Goal: Register for event/course

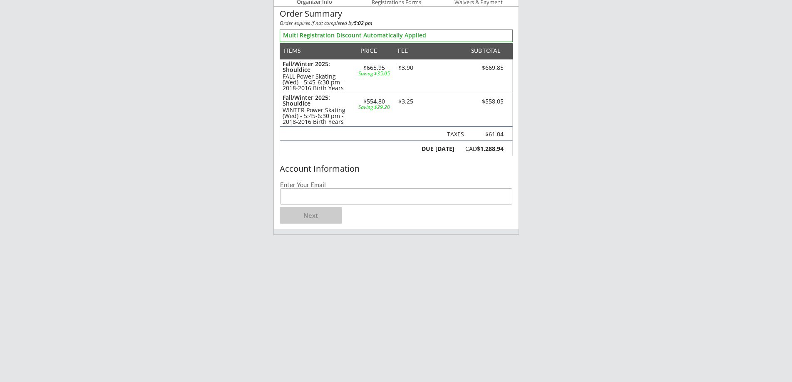
scroll to position [42, 0]
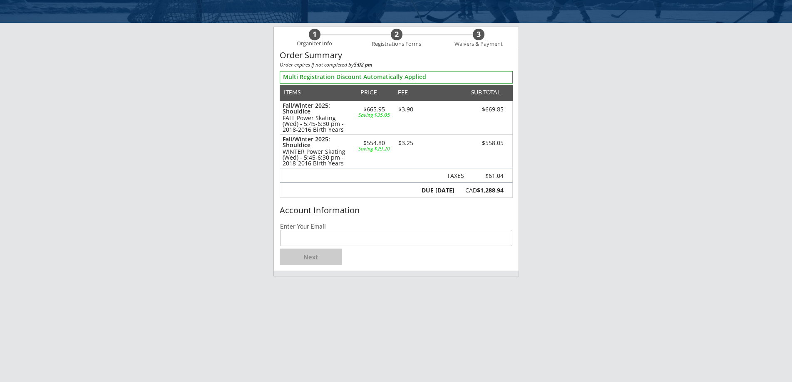
click at [309, 238] on input "email" at bounding box center [396, 238] width 232 height 16
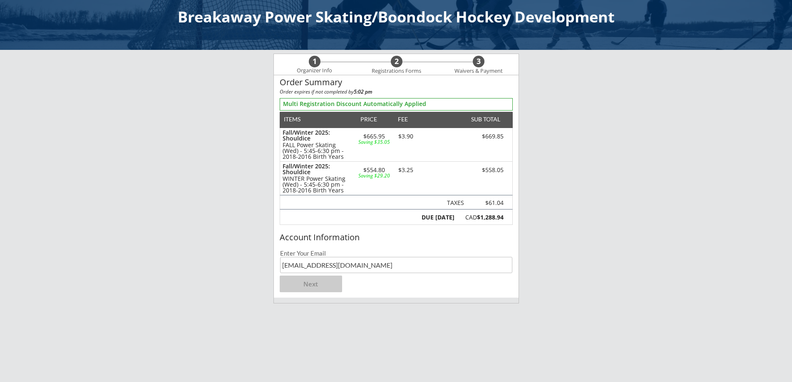
scroll to position [0, 0]
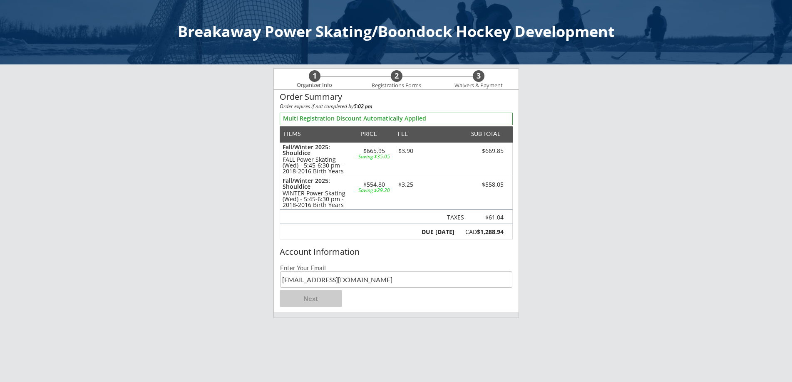
type input "[EMAIL_ADDRESS][DOMAIN_NAME]"
click at [305, 304] on button "Next" at bounding box center [311, 298] width 62 height 17
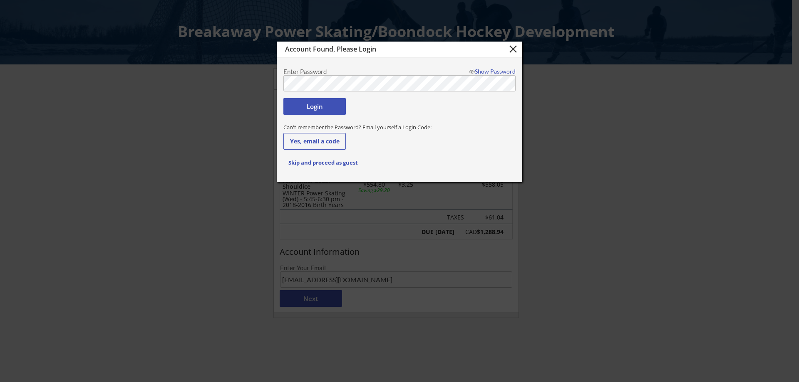
click at [308, 107] on button "Login" at bounding box center [314, 106] width 62 height 17
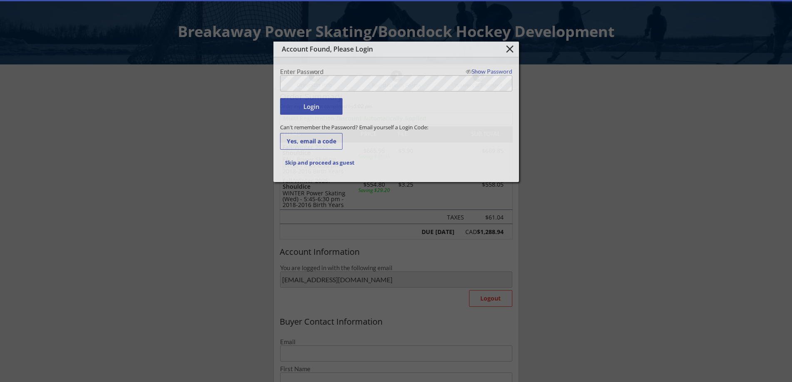
type input "[EMAIL_ADDRESS][DOMAIN_NAME]"
type input "[PERSON_NAME]"
type input "Zahara"
type input "[PHONE_NUMBER]"
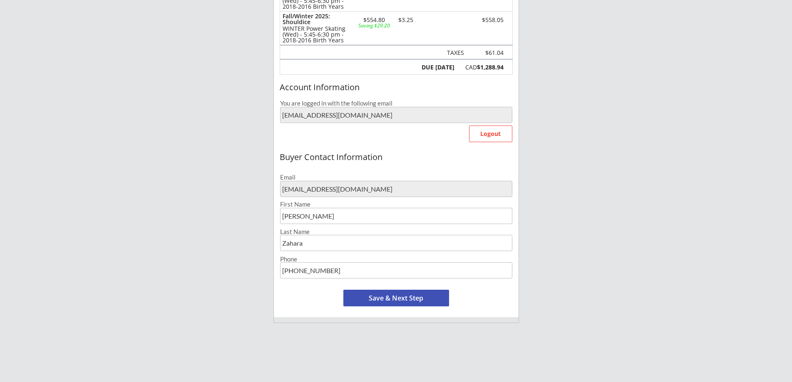
scroll to position [166, 0]
click at [370, 293] on button "Save & Next Step" at bounding box center [396, 296] width 106 height 17
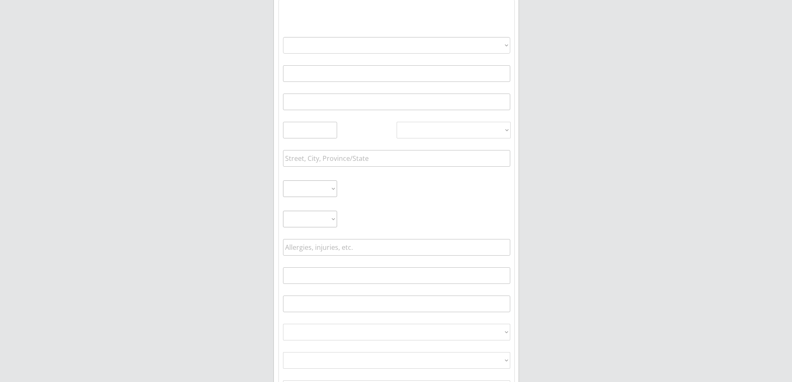
select select ""PLACEHOLDER_1427118222253""
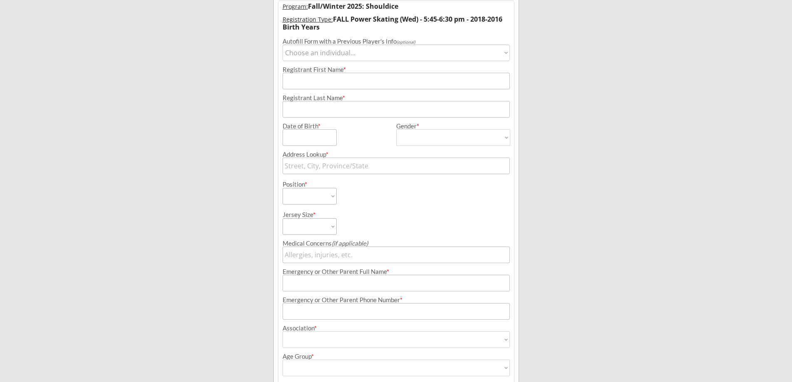
scroll to position [60, 0]
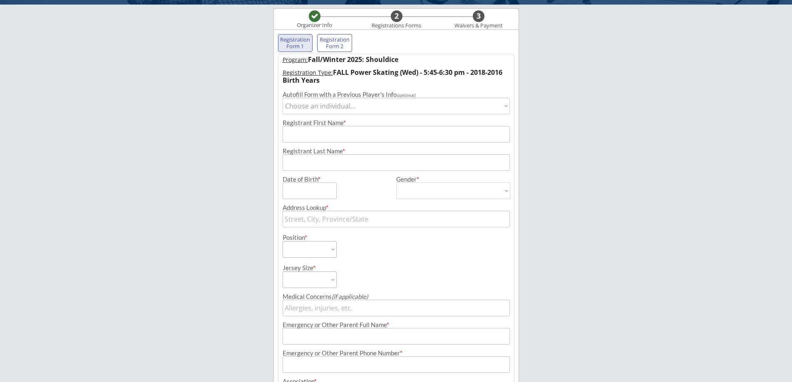
click at [329, 107] on select "Choose an individual... [PERSON_NAME]" at bounding box center [395, 106] width 227 height 17
click at [312, 135] on input "input" at bounding box center [395, 134] width 227 height 17
type input "[PERSON_NAME]"
type input "Zahara"
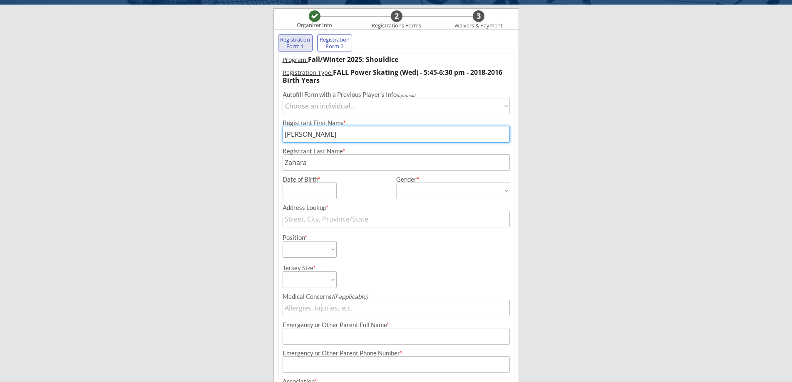
type input "[STREET_ADDRESS]"
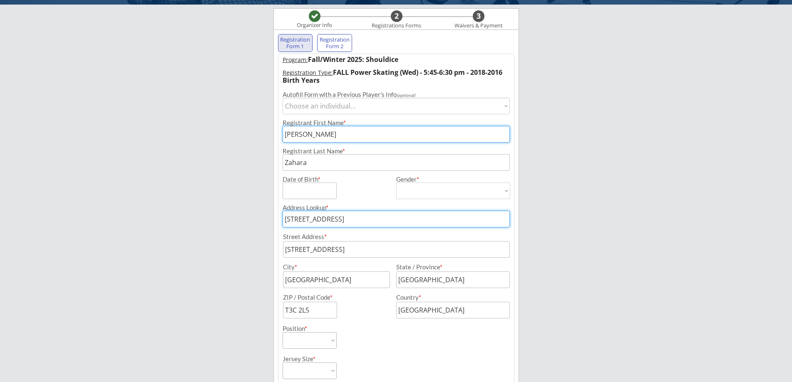
drag, startPoint x: 359, startPoint y: 223, endPoint x: 280, endPoint y: 228, distance: 79.2
click at [280, 228] on div "Address Lookup * [STREET_ADDRESS] Address * City * State / Province * ZIP / Pos…" at bounding box center [395, 258] width 235 height 119
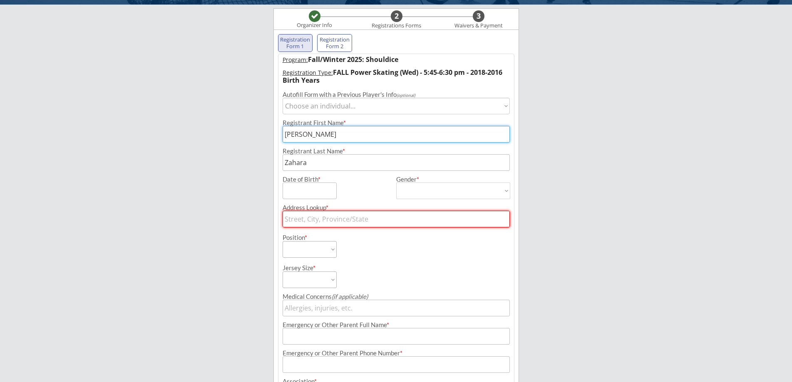
drag, startPoint x: 390, startPoint y: 251, endPoint x: 228, endPoint y: 239, distance: 161.8
click at [228, 239] on div "Breakaway Power Skating/Boondock Hockey Development Organizer Info 2 Registrati…" at bounding box center [396, 235] width 792 height 590
click at [409, 234] on div "Position * Forward Defense Goalie" at bounding box center [395, 243] width 235 height 30
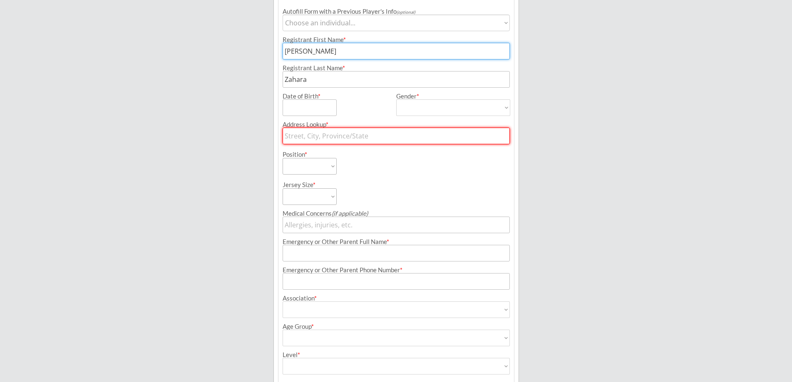
click at [308, 138] on input "text" at bounding box center [395, 136] width 227 height 17
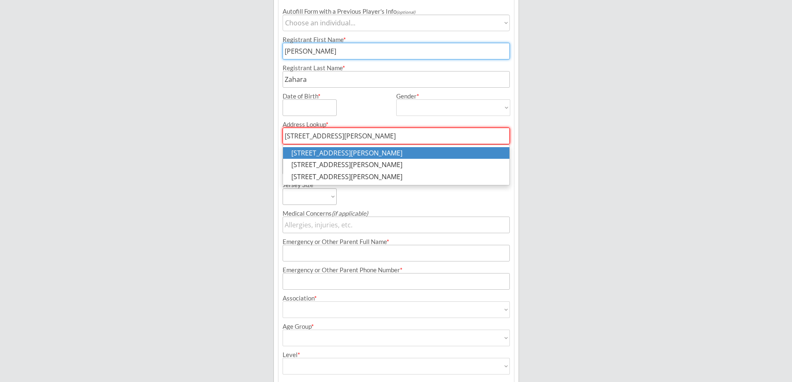
click at [379, 155] on p "[STREET_ADDRESS][PERSON_NAME]" at bounding box center [396, 153] width 226 height 12
type input "[STREET_ADDRESS][PERSON_NAME]"
type input "[GEOGRAPHIC_DATA]"
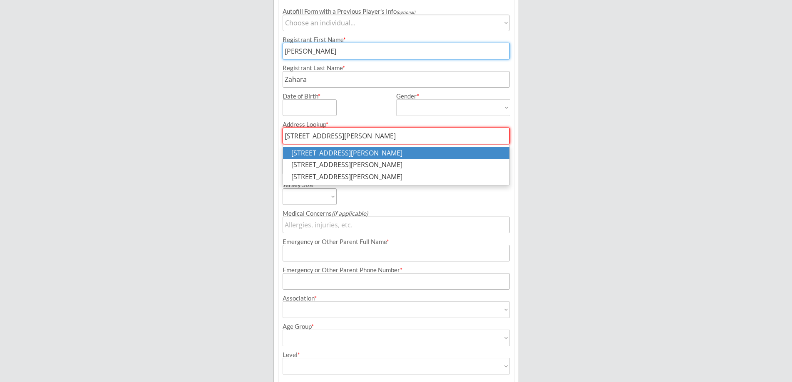
type input "T3C 2H6"
type input "[GEOGRAPHIC_DATA]"
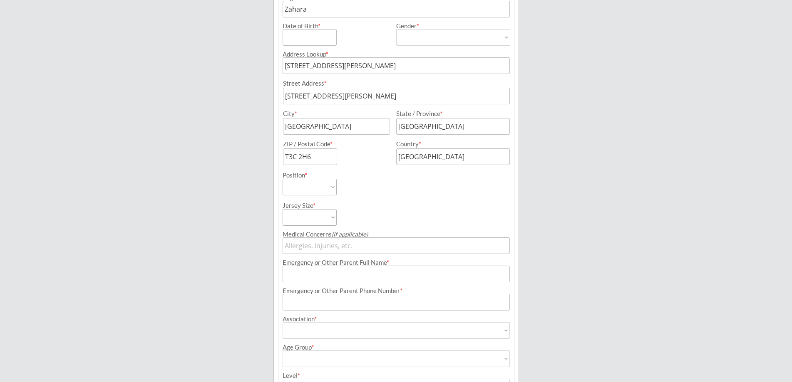
scroll to position [226, 0]
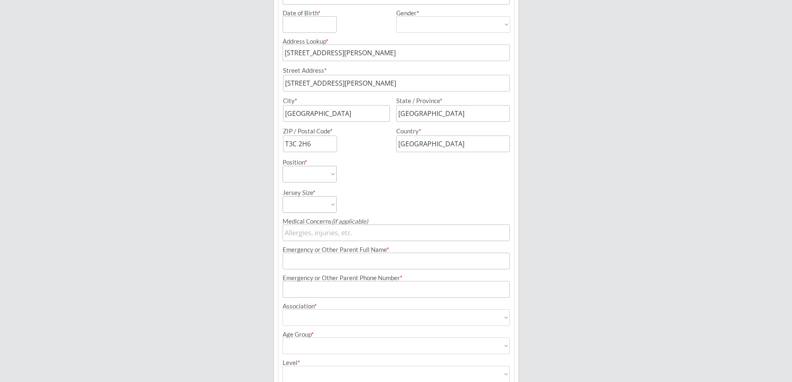
click at [320, 172] on select "Forward Defense Goalie" at bounding box center [309, 174] width 54 height 17
select select ""Forward""
click at [282, 166] on select "Forward Defense Goalie" at bounding box center [309, 174] width 54 height 17
click at [311, 207] on select "Youth S Youth M Youth L Youth XL Adult S Adult M Adult L Adult XL" at bounding box center [309, 204] width 54 height 17
select select ""Youth L""
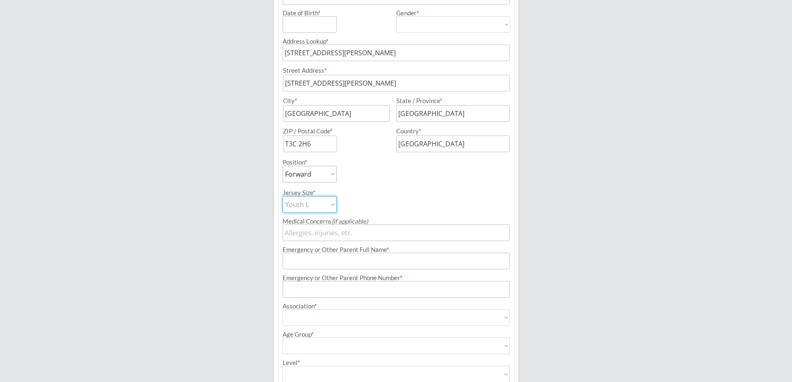
click at [282, 196] on select "Youth S Youth M Youth L Youth XL Adult S Adult M Adult L Adult XL" at bounding box center [309, 204] width 54 height 17
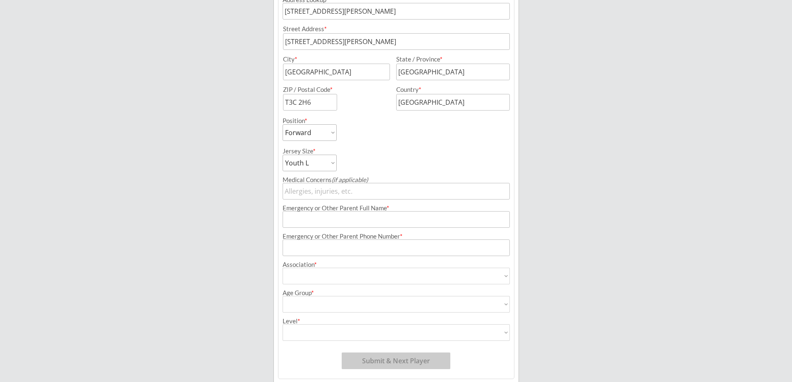
scroll to position [299, 0]
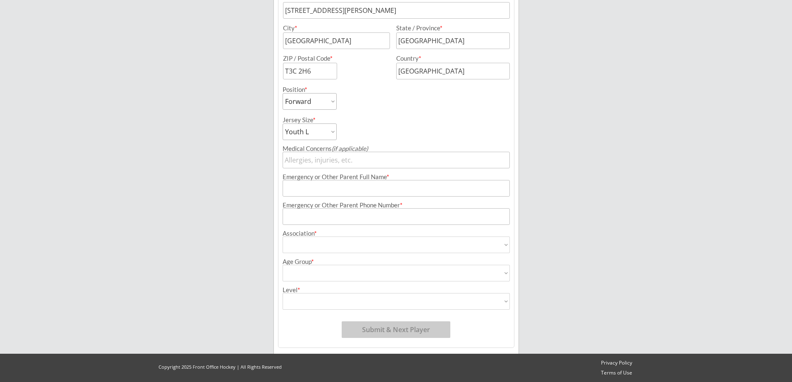
click at [330, 188] on input "input" at bounding box center [395, 188] width 227 height 17
type input "[PERSON_NAME]"
click at [356, 206] on div "Emergency or Other Parent Phone Number *" at bounding box center [395, 205] width 227 height 6
click at [354, 218] on input "input" at bounding box center [395, 216] width 227 height 17
type input "[PHONE_NUMBER]"
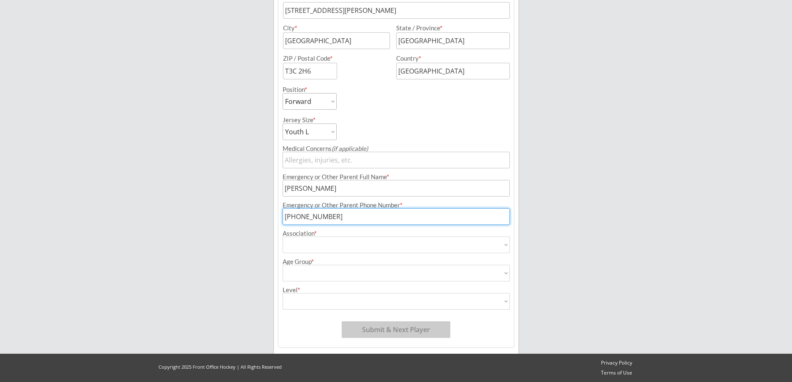
click at [347, 242] on select "Airdrie Blackfoot Hockey Association Bow River Bruins Bow Valley Hockey Society…" at bounding box center [395, 245] width 227 height 17
select select ""Other""
click at [282, 237] on select "Airdrie Blackfoot Hockey Association Bow River Bruins Bow Valley Hockey Society…" at bounding box center [395, 245] width 227 height 17
type input "Other"
click at [351, 275] on select "House League U7 U9 U11 U13 U15 U16 U18 U21 College/University Active Start U10 …" at bounding box center [395, 273] width 227 height 17
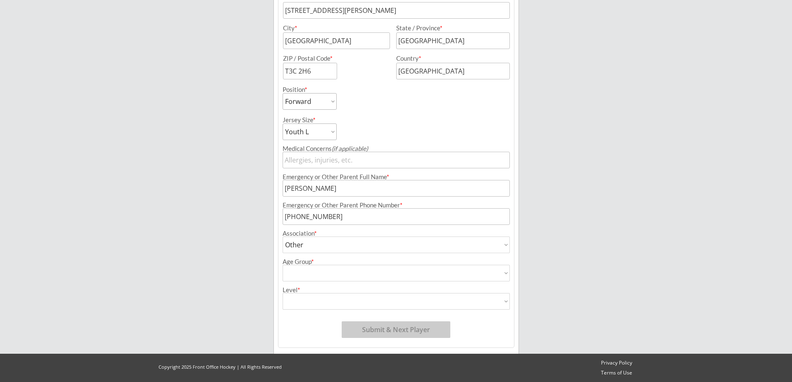
select select ""U9""
click at [282, 265] on select "House League U7 U9 U11 U13 U15 U16 U18 U21 College/University Active Start U10 …" at bounding box center [395, 273] width 227 height 17
type input "U9"
click at [354, 299] on select "Division 1 Division 2 Division 3 Division 4 Division 5 Division 6 Division 7 AA…" at bounding box center [395, 301] width 227 height 17
select select ""Not Applicable ""
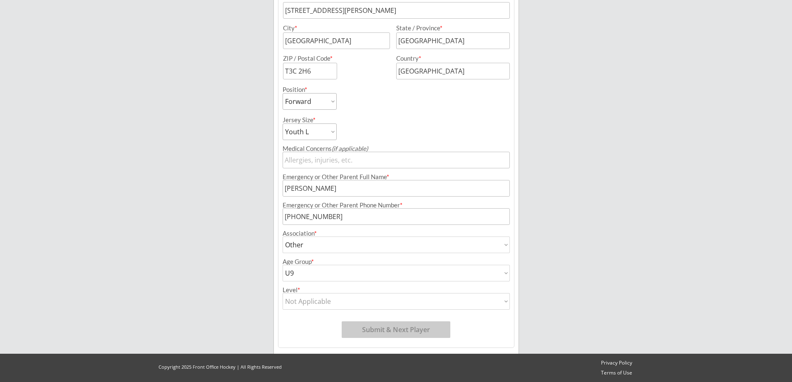
click at [282, 293] on select "Division 1 Division 2 Division 3 Division 4 Division 5 Division 6 Division 7 AA…" at bounding box center [395, 301] width 227 height 17
type input "Not Applicable"
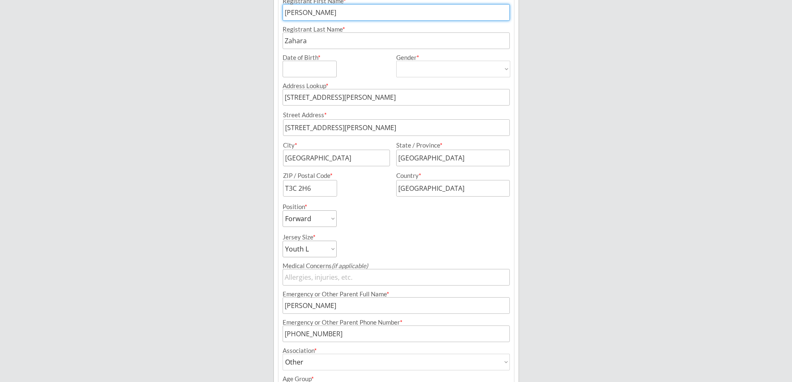
scroll to position [0, 0]
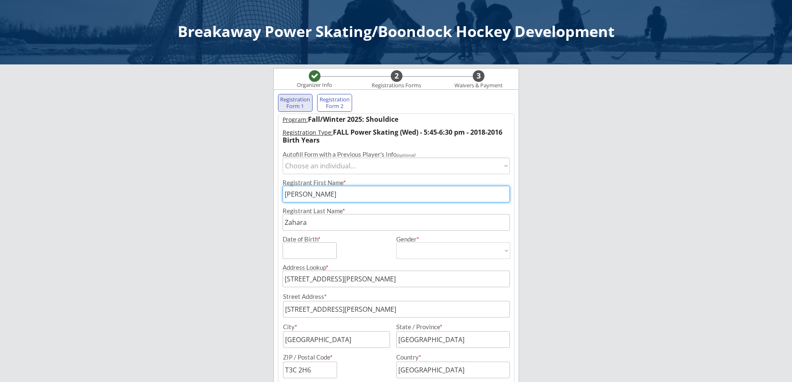
click at [415, 170] on select "Choose an individual... [PERSON_NAME]" at bounding box center [395, 166] width 227 height 17
select select ""1348695171700984260__LOOKUP__1698720209549x641243265682636800""
click at [282, 158] on select "Choose an individual... [PERSON_NAME]" at bounding box center [395, 166] width 227 height 17
type input "[DATE]"
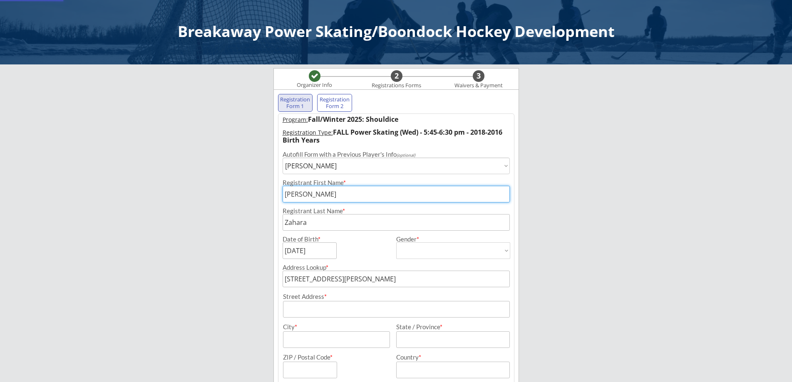
type input "[DEMOGRAPHIC_DATA]"
select select ""[DEMOGRAPHIC_DATA]""
drag, startPoint x: 291, startPoint y: 195, endPoint x: 336, endPoint y: 227, distance: 55.2
click at [336, 227] on div "Program: Fall/Winter 2025: Shouldice Registration Type: FALL Power Skating (Wed…" at bounding box center [396, 380] width 236 height 533
click at [307, 198] on input "input" at bounding box center [395, 194] width 227 height 17
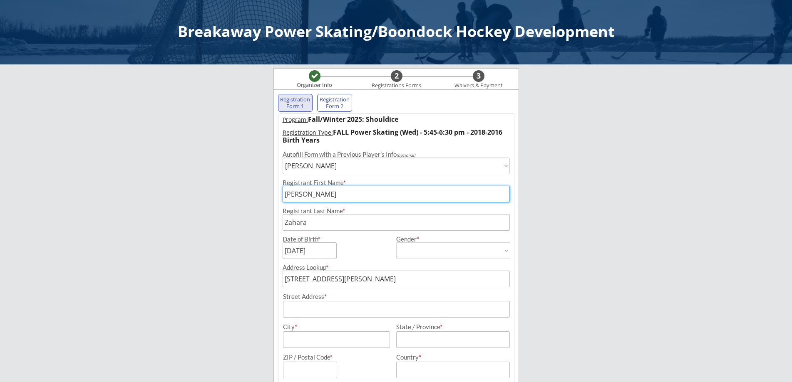
drag, startPoint x: 287, startPoint y: 195, endPoint x: 307, endPoint y: 223, distance: 34.3
click at [307, 223] on div "Program: Fall/Winter 2025: Shouldice Registration Type: FALL Power Skating (Wed…" at bounding box center [396, 380] width 236 height 533
click at [307, 223] on input "input" at bounding box center [395, 222] width 227 height 17
drag, startPoint x: 282, startPoint y: 251, endPoint x: 277, endPoint y: 243, distance: 9.7
click at [282, 251] on div "Date of Birth * Gender * [DEMOGRAPHIC_DATA] [DEMOGRAPHIC_DATA]" at bounding box center [395, 245] width 235 height 28
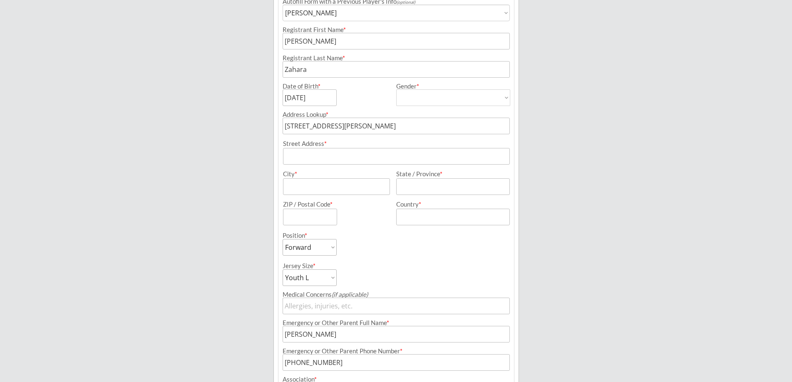
scroll to position [166, 0]
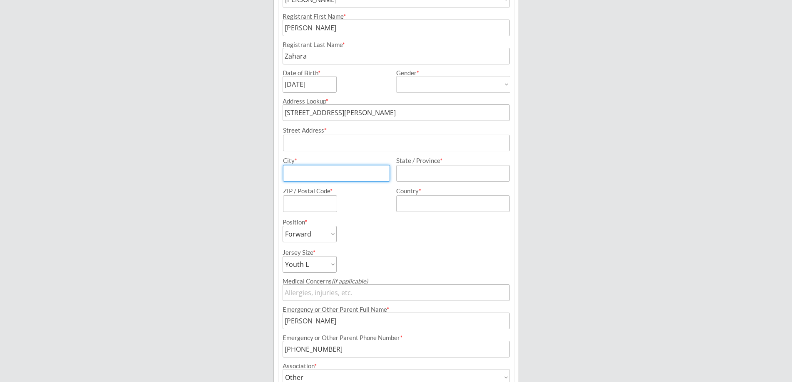
click at [301, 178] on input "input" at bounding box center [336, 173] width 107 height 17
type input "[GEOGRAPHIC_DATA]"
type input "AB"
type input "T3C 2H6"
type input "[GEOGRAPHIC_DATA]"
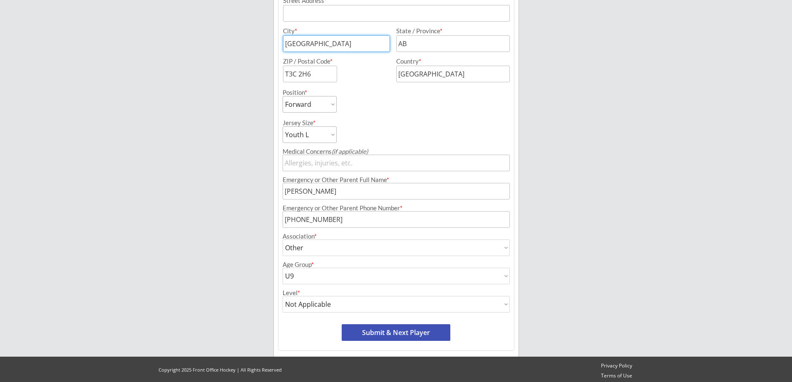
scroll to position [299, 0]
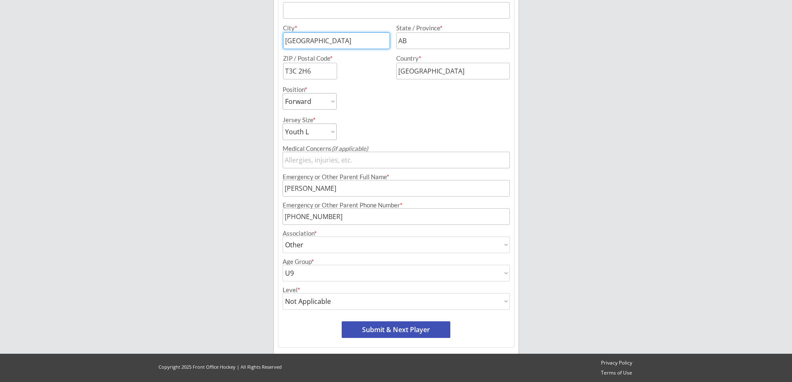
click at [376, 329] on button "Submit & Next Player" at bounding box center [396, 330] width 109 height 17
select select ""PLACEHOLDER_1427118222253""
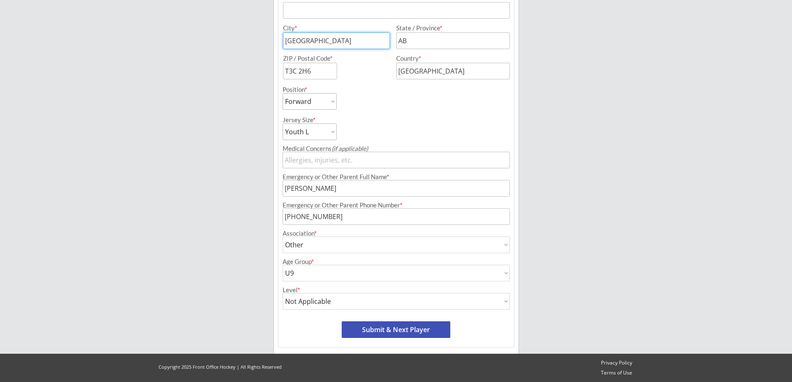
select select ""PLACEHOLDER_1427118222253""
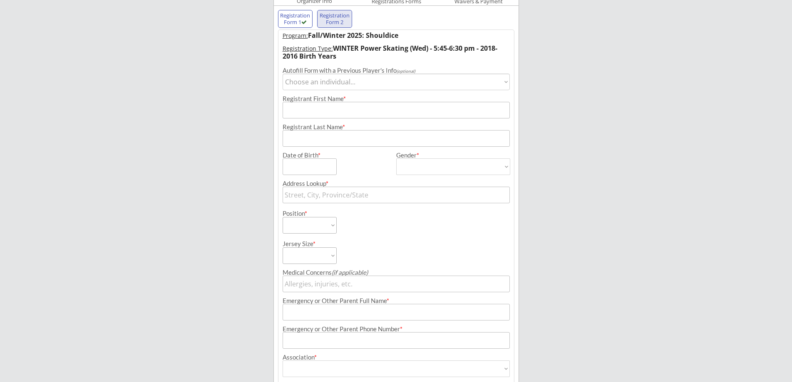
scroll to position [68, 0]
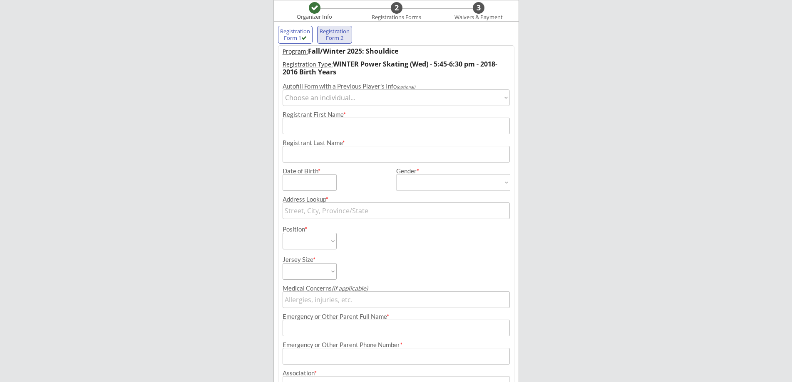
click at [356, 99] on select "Choose an individual... [PERSON_NAME]" at bounding box center [395, 97] width 227 height 17
select select ""1348695171700984260__LOOKUP__1698720209549x641243265682636800""
click at [282, 89] on select "Choose an individual... [PERSON_NAME]" at bounding box center [395, 97] width 227 height 17
type input "[PERSON_NAME]"
type input "Zahara"
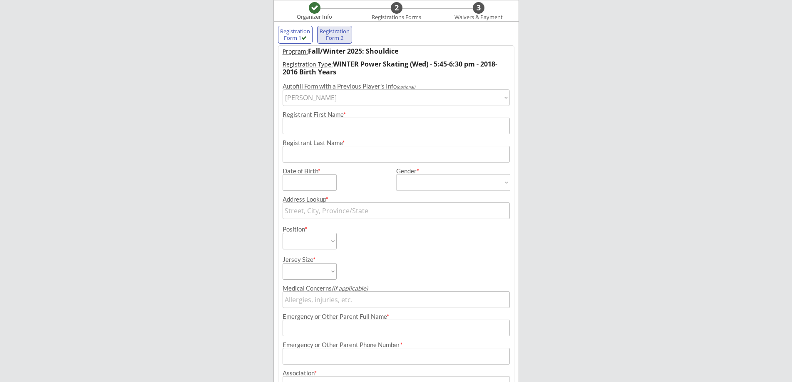
type input "[DATE]"
type input "[STREET_ADDRESS][PERSON_NAME]"
type input "AB"
type input "T3C 2H6"
type input "[GEOGRAPHIC_DATA]"
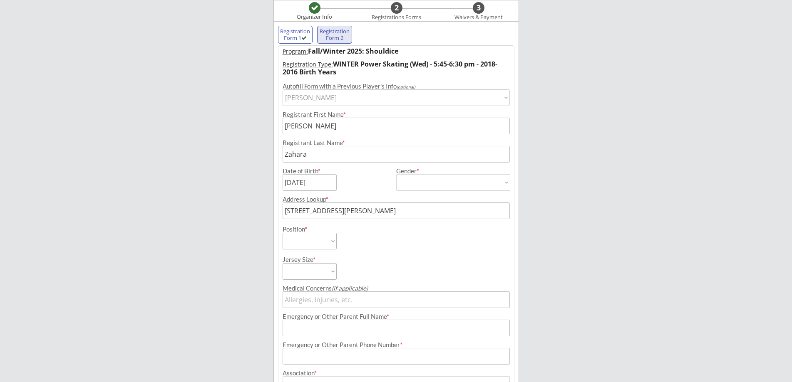
type input "[DEMOGRAPHIC_DATA]"
select select ""[DEMOGRAPHIC_DATA]""
select select ""Forward""
select select ""Youth L""
type input "[PERSON_NAME]"
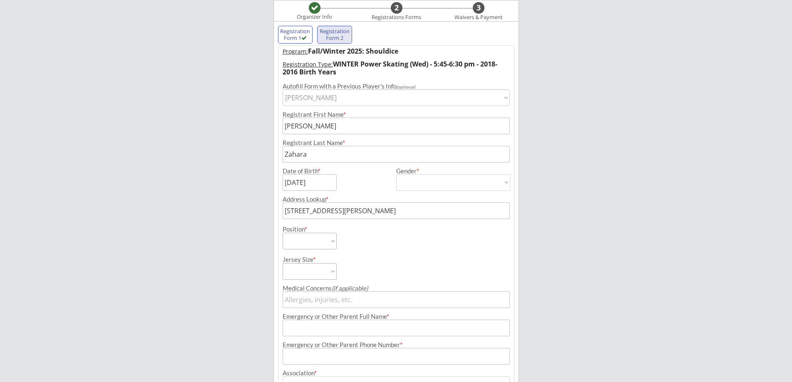
type input "[PHONE_NUMBER]"
type input "Other"
select select ""Other""
type input "U9"
select select ""U9""
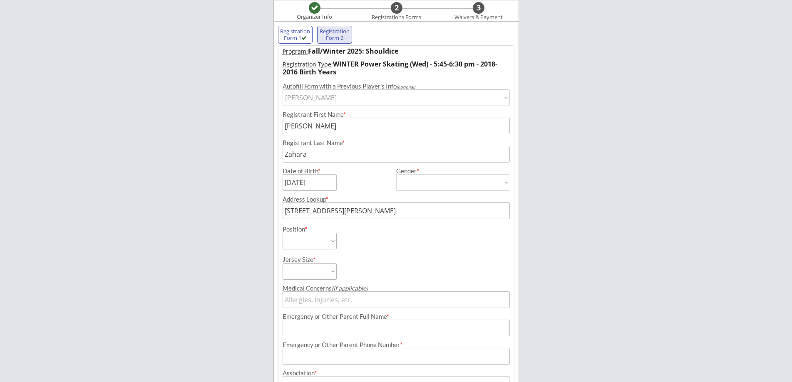
type input "Not Applicable"
select select ""Not Applicable ""
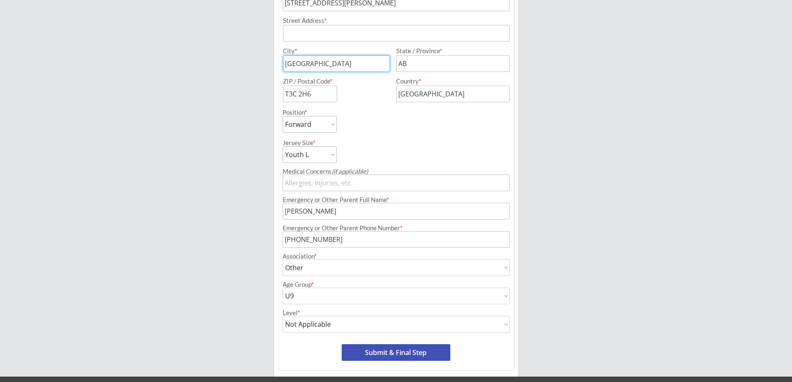
scroll to position [299, 0]
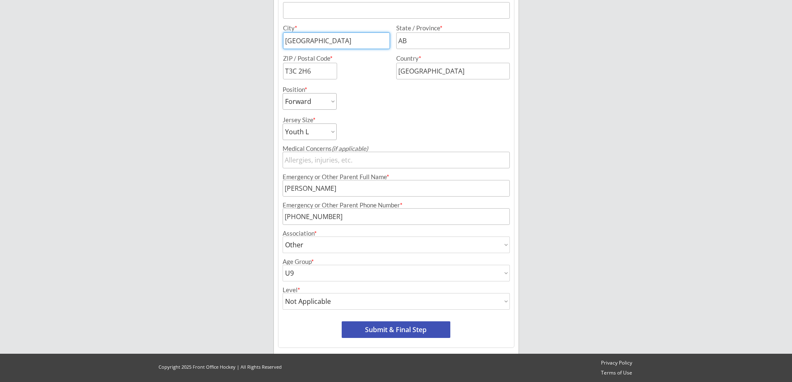
click at [376, 327] on button "Submit & Final Step" at bounding box center [396, 330] width 109 height 17
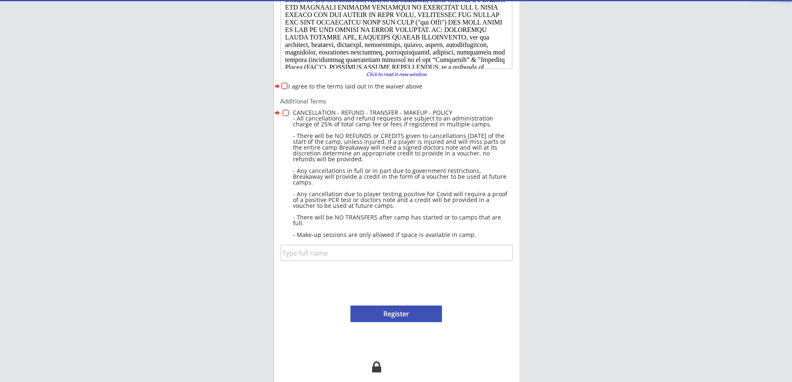
scroll to position [0, 0]
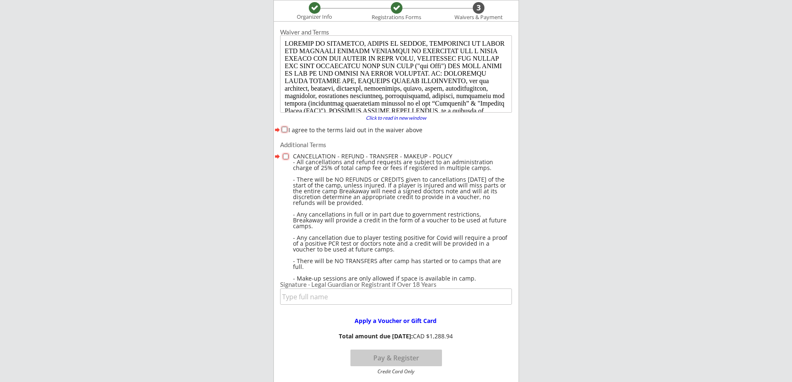
click at [283, 128] on input "I agree to the terms laid out in the waiver above" at bounding box center [284, 129] width 5 height 5
checkbox input "true"
click at [284, 153] on div at bounding box center [286, 159] width 11 height 12
click at [284, 160] on div at bounding box center [286, 159] width 11 height 12
click at [285, 156] on input "checkbox" at bounding box center [285, 156] width 5 height 5
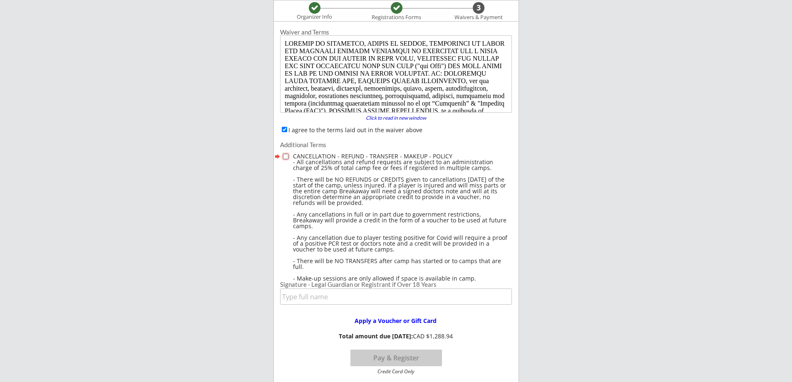
checkbox input "true"
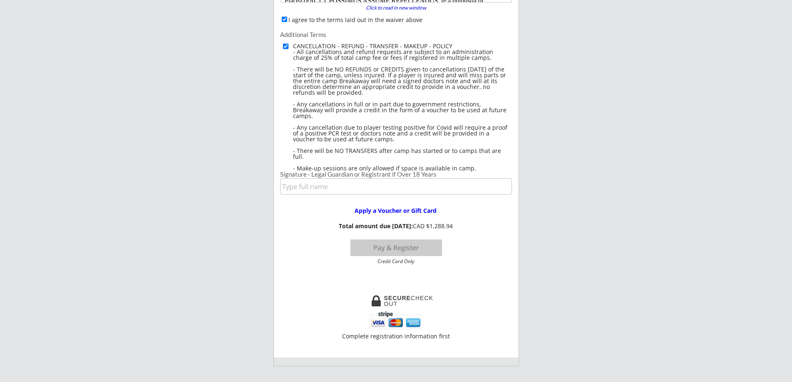
scroll to position [193, 0]
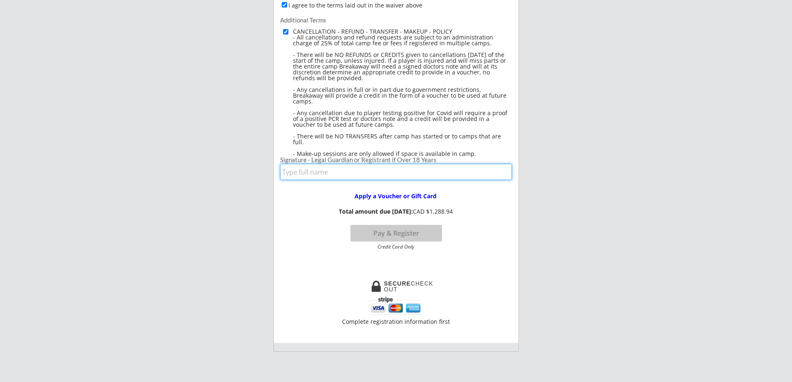
click at [353, 178] on input "input" at bounding box center [396, 172] width 232 height 16
type input "[PERSON_NAME]"
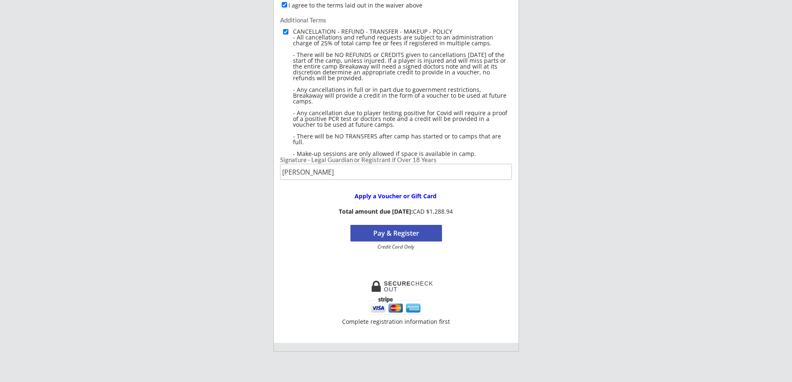
click at [368, 235] on button "Pay & Register" at bounding box center [396, 233] width 92 height 17
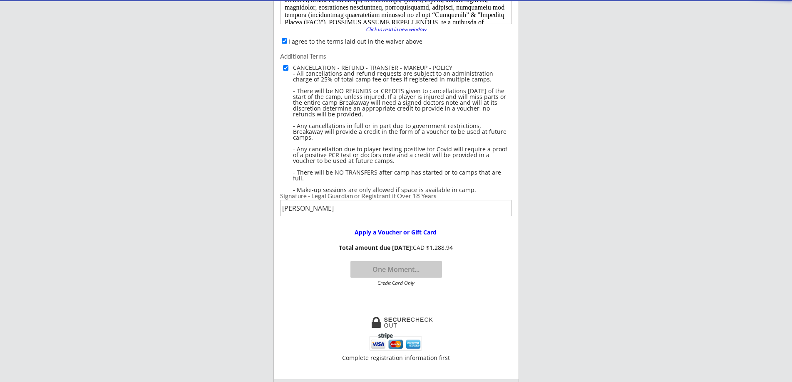
scroll to position [0, 0]
